Goal: Navigation & Orientation: Go to known website

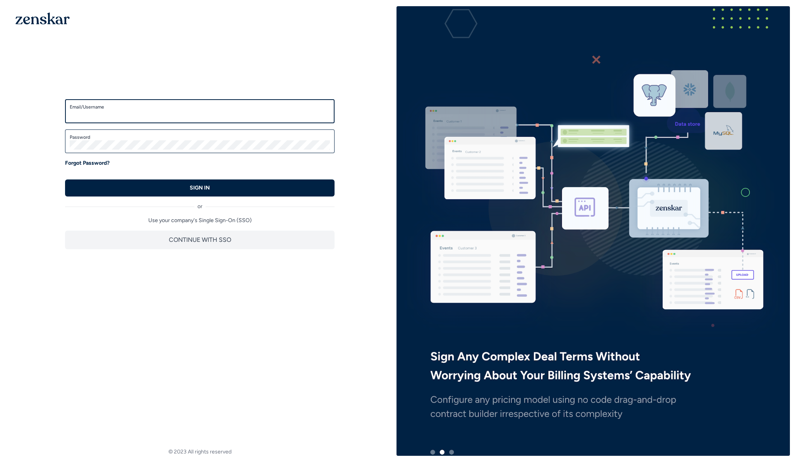
type input "**********"
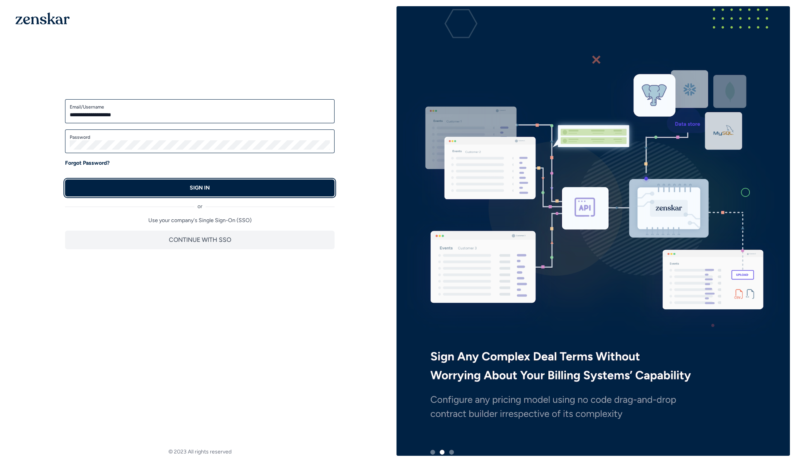
click at [180, 190] on button "SIGN IN" at bounding box center [200, 187] width 270 height 17
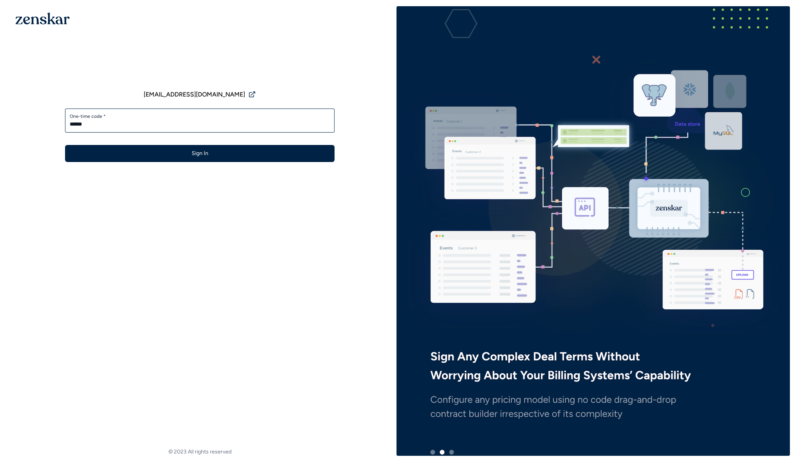
type input "******"
click at [65, 145] on button "Sign In" at bounding box center [200, 153] width 270 height 17
